Goal: Task Accomplishment & Management: Use online tool/utility

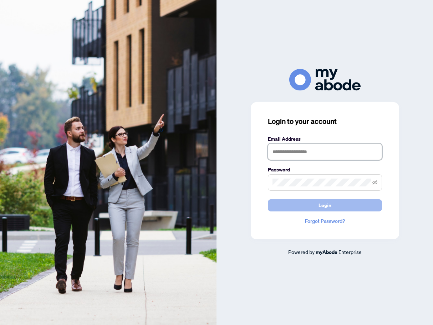
type input "**********"
click at [292, 210] on button "Login" at bounding box center [325, 205] width 114 height 12
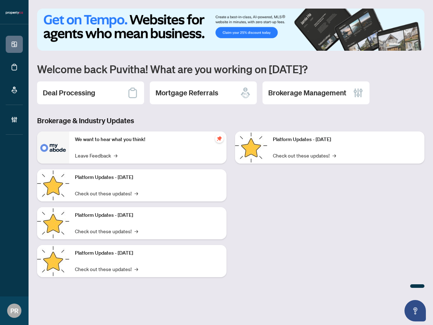
click at [79, 86] on div "Deal Processing" at bounding box center [90, 92] width 107 height 23
